Goal: Find specific page/section: Find specific page/section

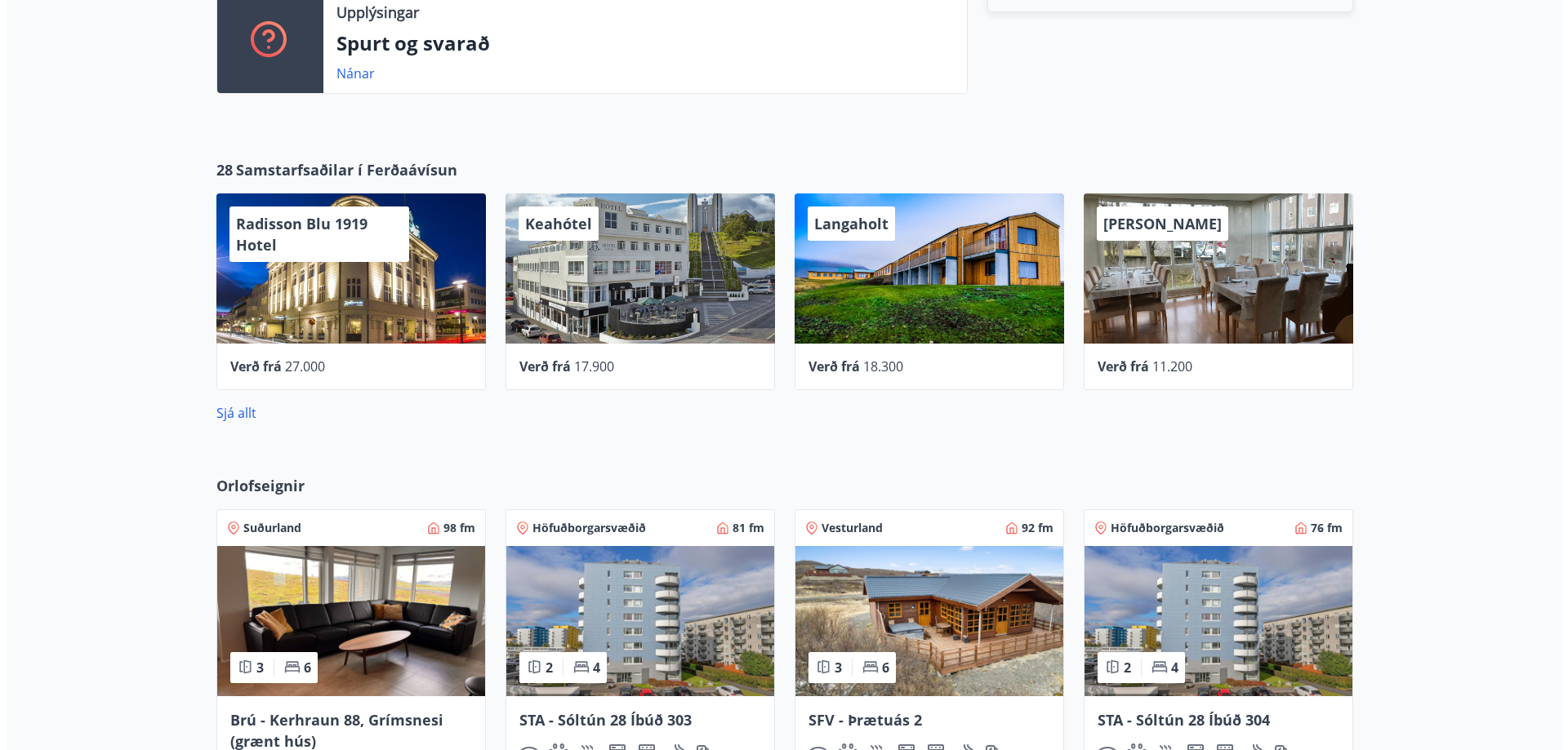
scroll to position [572, 0]
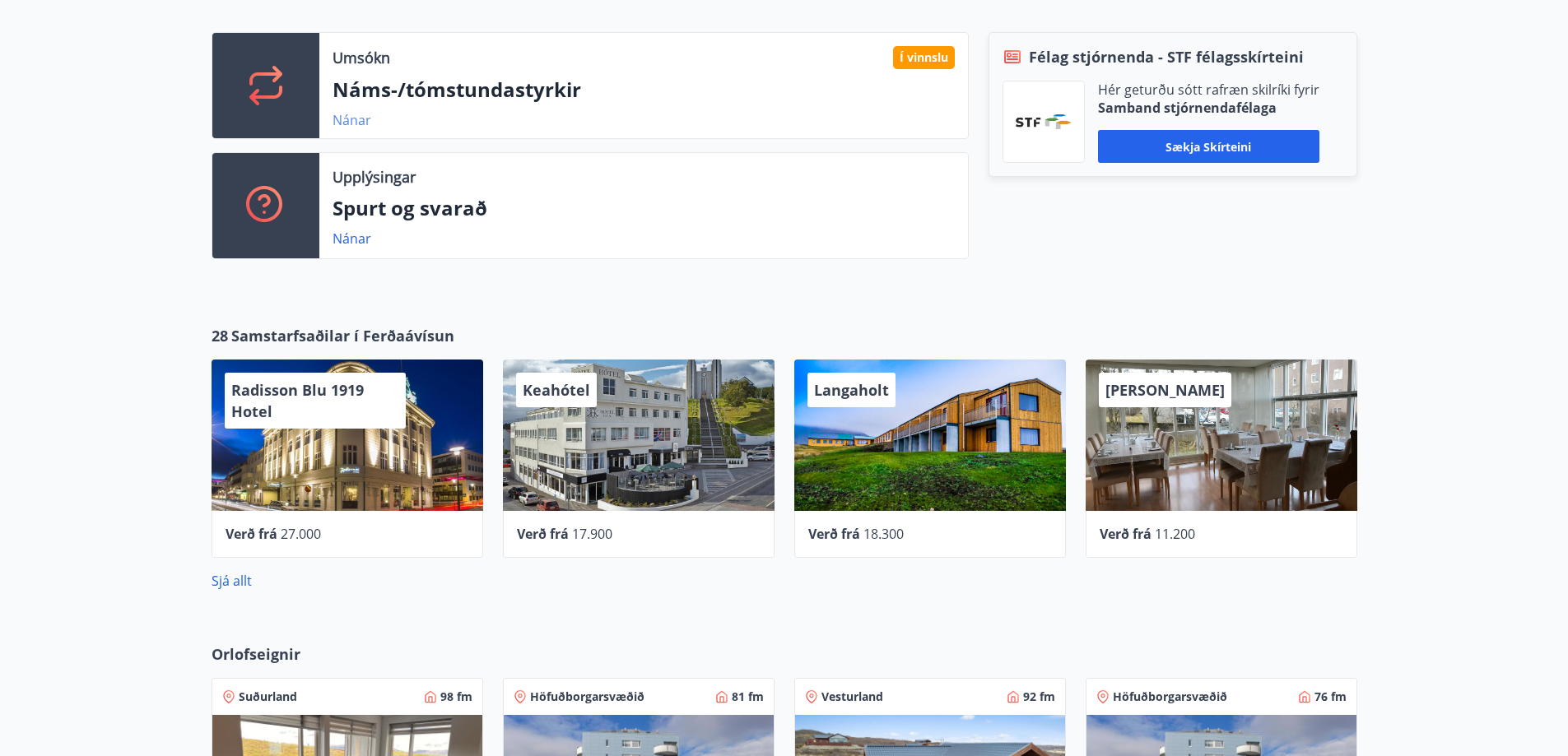
click at [357, 118] on link "Nánar" at bounding box center [351, 120] width 39 height 18
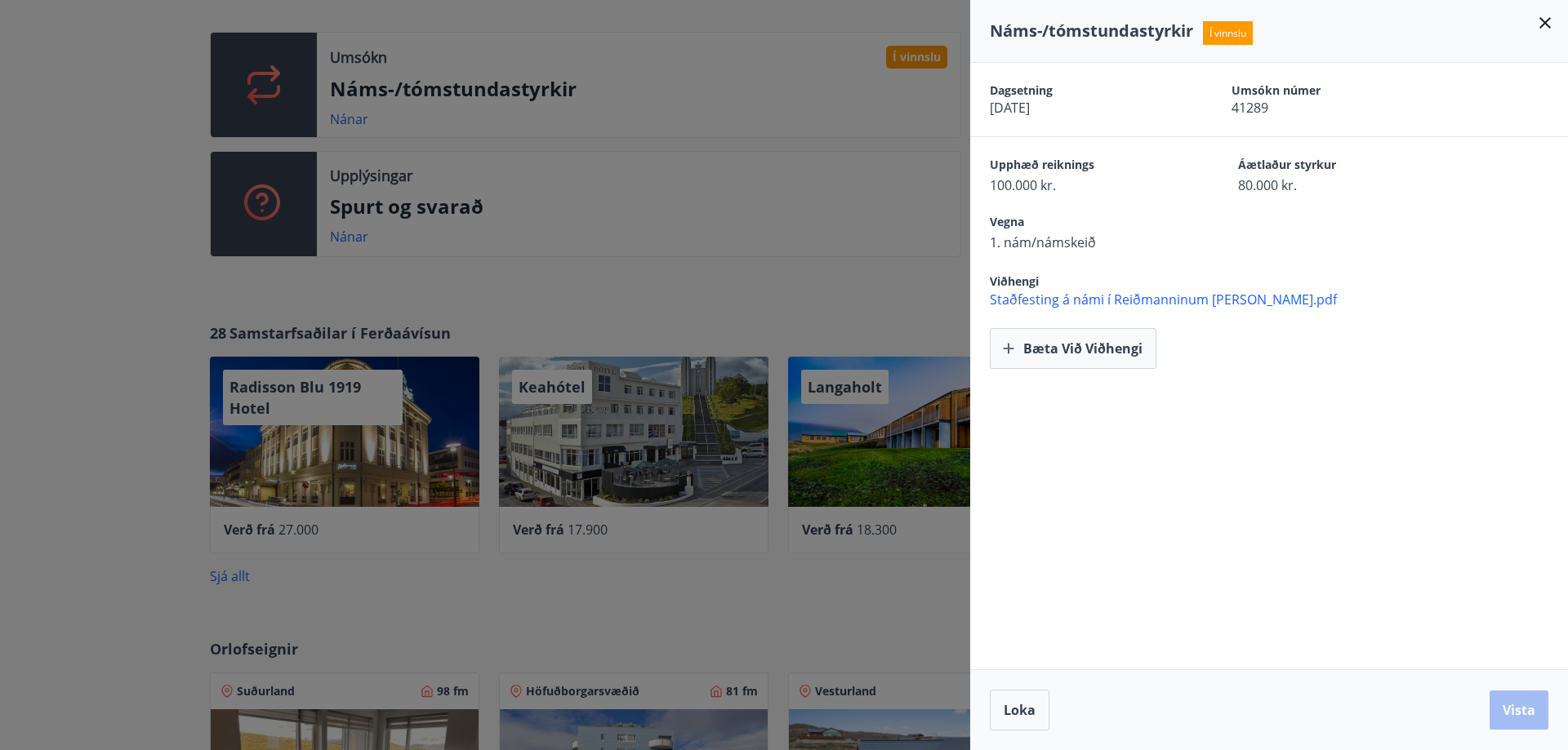
click at [1180, 403] on div "Dagsetning [DATE] Umsókn númer 41289 Upphæð reiknings 100.000 kr. Áætlaður styr…" at bounding box center [1269, 366] width 597 height 606
drag, startPoint x: 1120, startPoint y: 441, endPoint x: 1103, endPoint y: 449, distance: 18.8
click at [1120, 440] on div "Dagsetning [DATE] Umsókn númer 41289 Upphæð reiknings 100.000 kr. Áætlaður styr…" at bounding box center [1269, 366] width 597 height 606
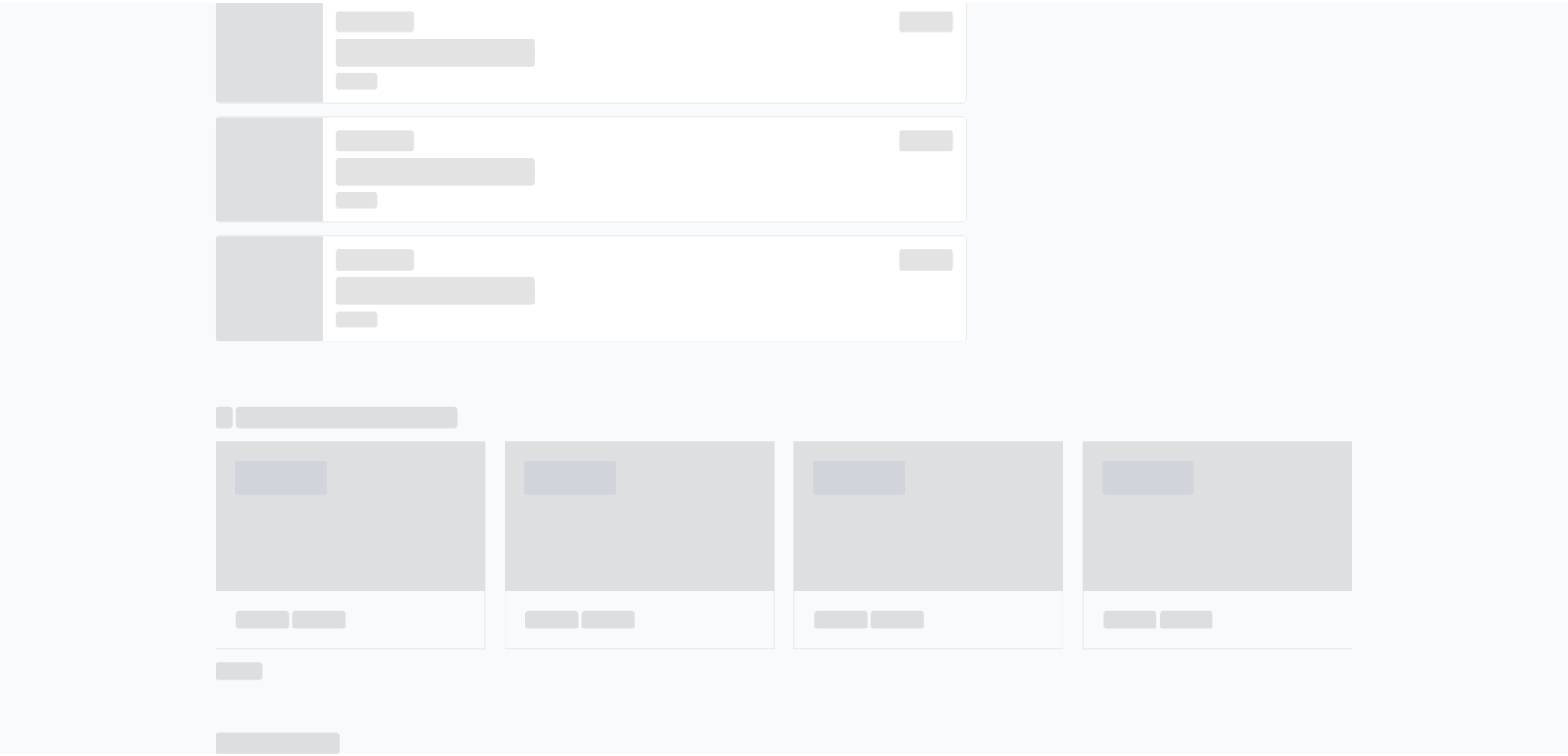
scroll to position [0, 0]
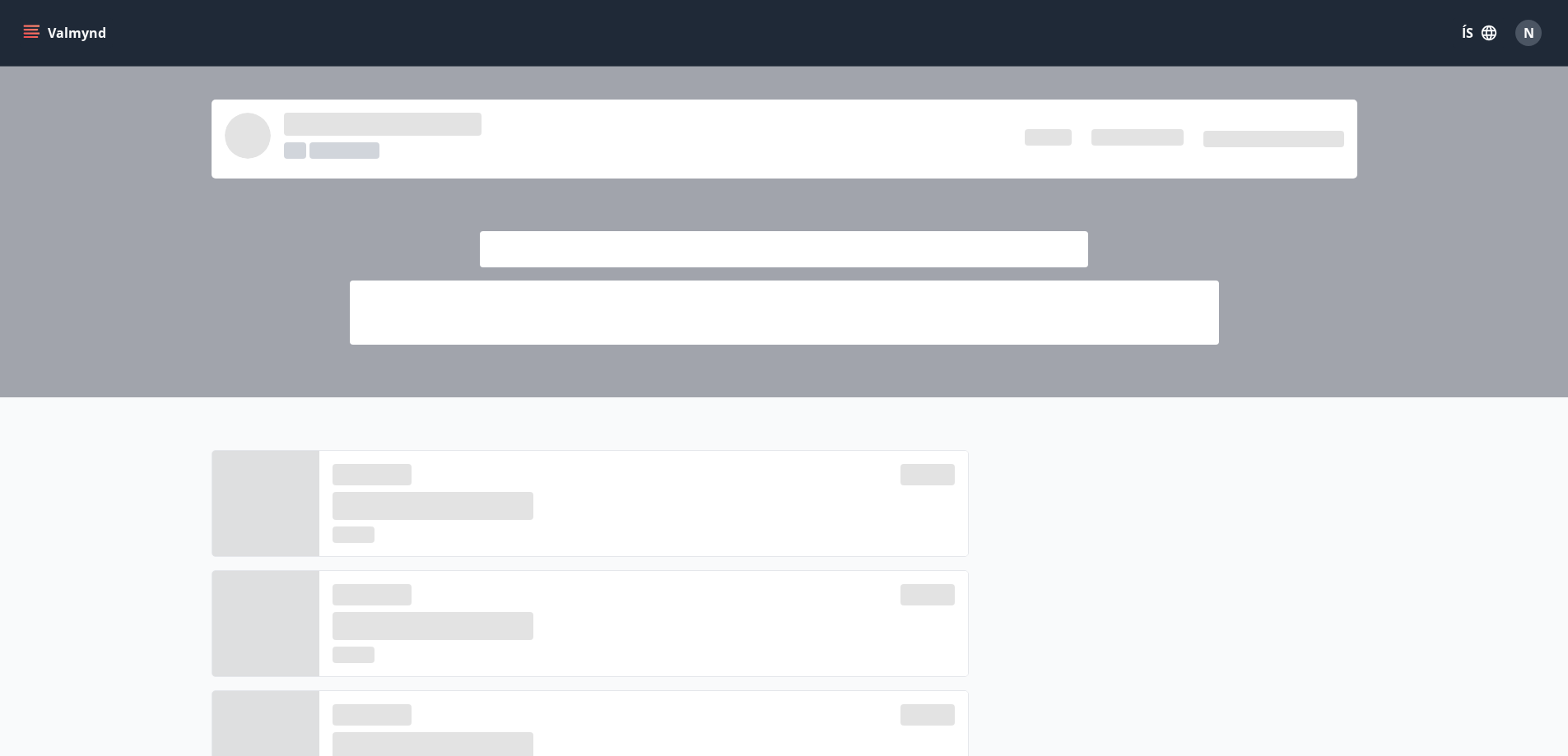
click at [26, 30] on icon "menu" at bounding box center [31, 30] width 15 height 2
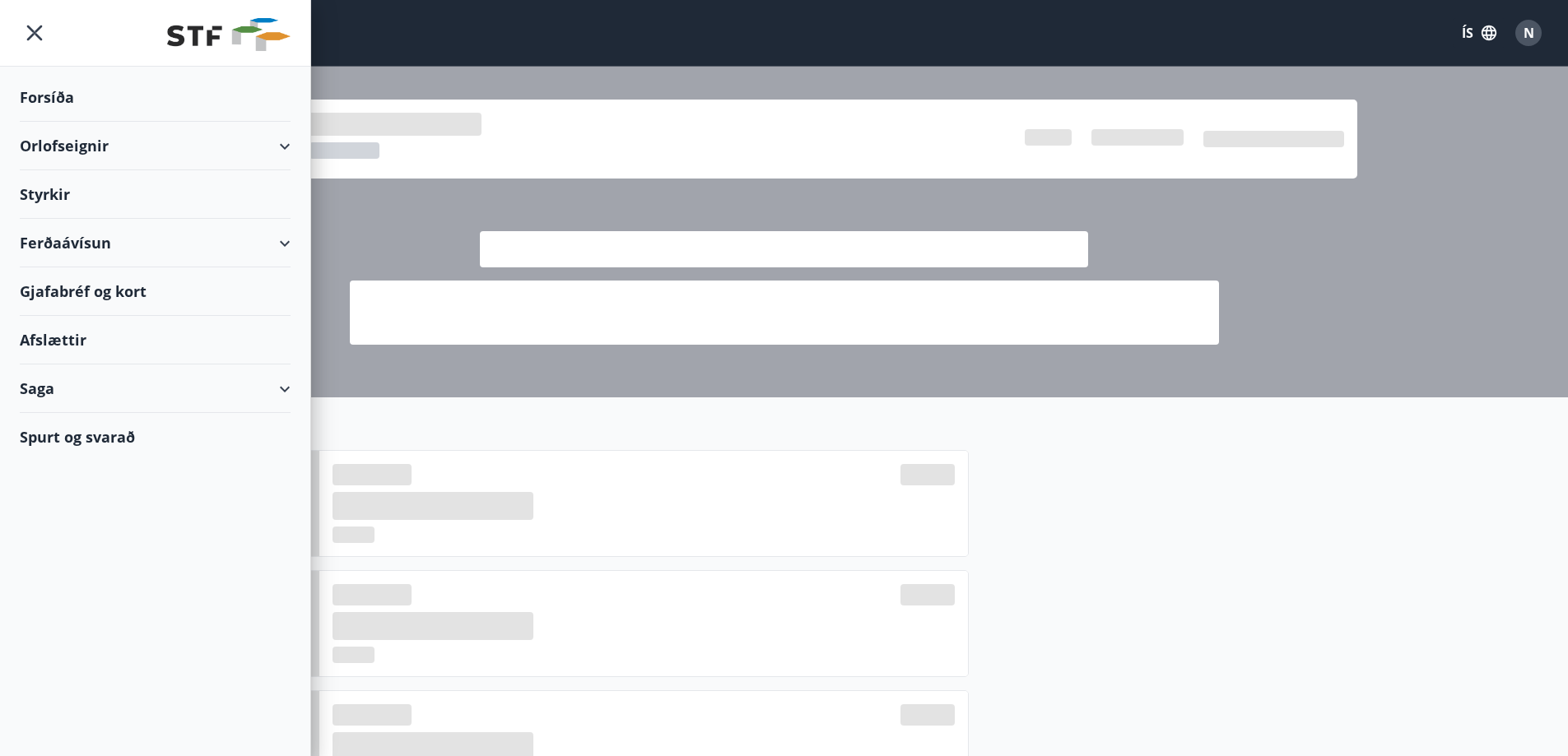
click at [106, 246] on div "Ferðaávísun" at bounding box center [155, 242] width 271 height 49
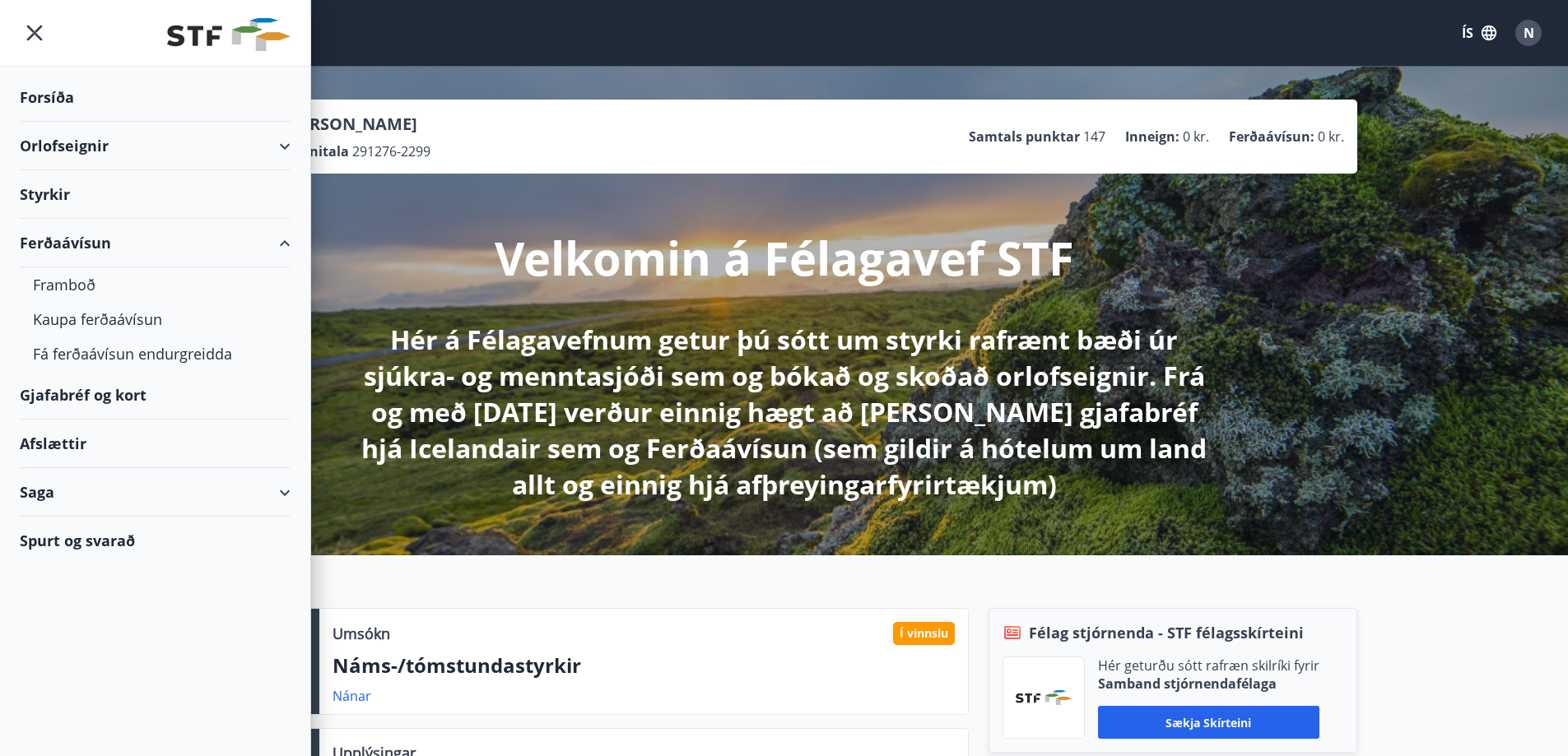
click at [139, 395] on div "Gjafabréf og kort" at bounding box center [155, 395] width 271 height 49
click at [78, 393] on div "Gjafabréf og kort" at bounding box center [155, 395] width 271 height 49
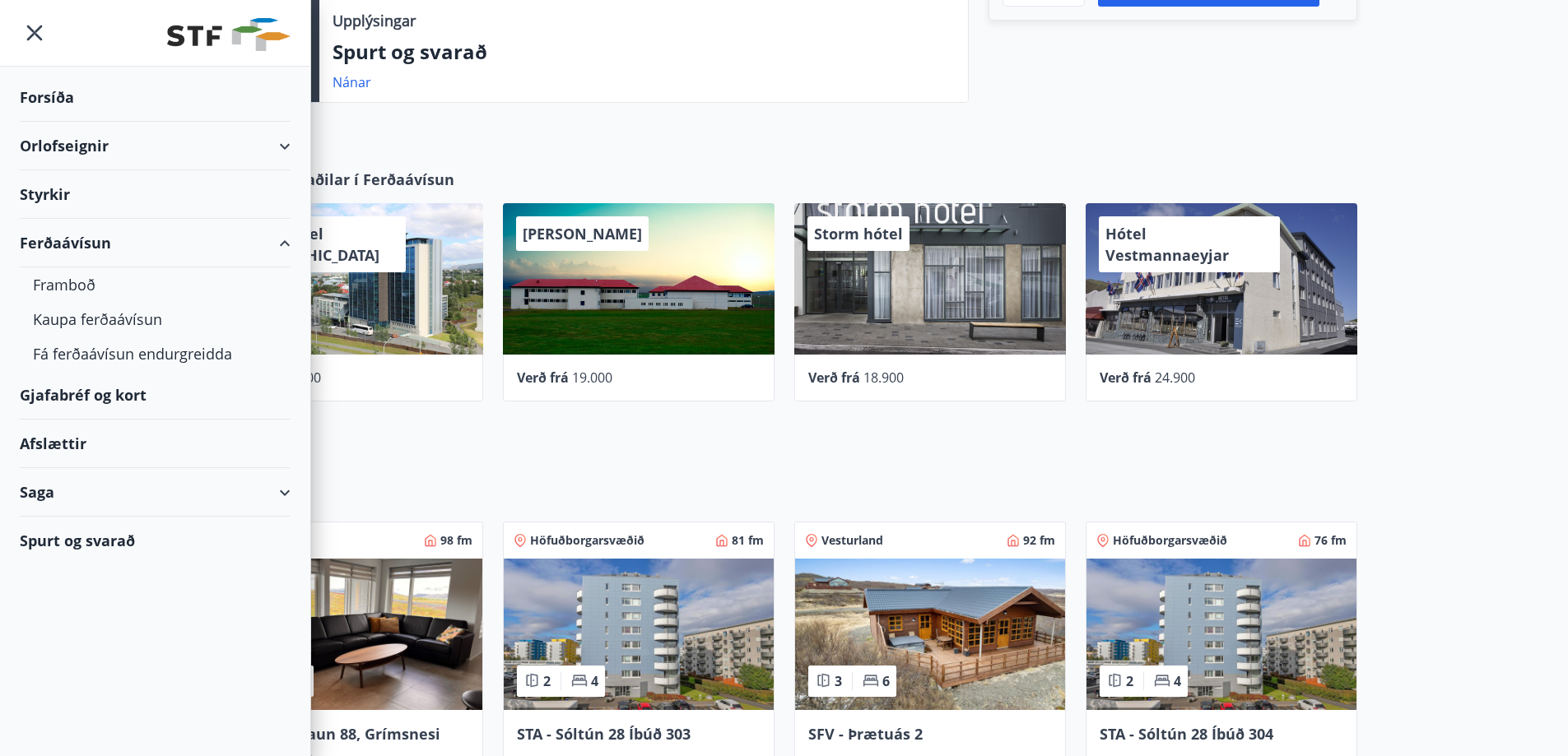
scroll to position [705, 0]
